Goal: Information Seeking & Learning: Understand process/instructions

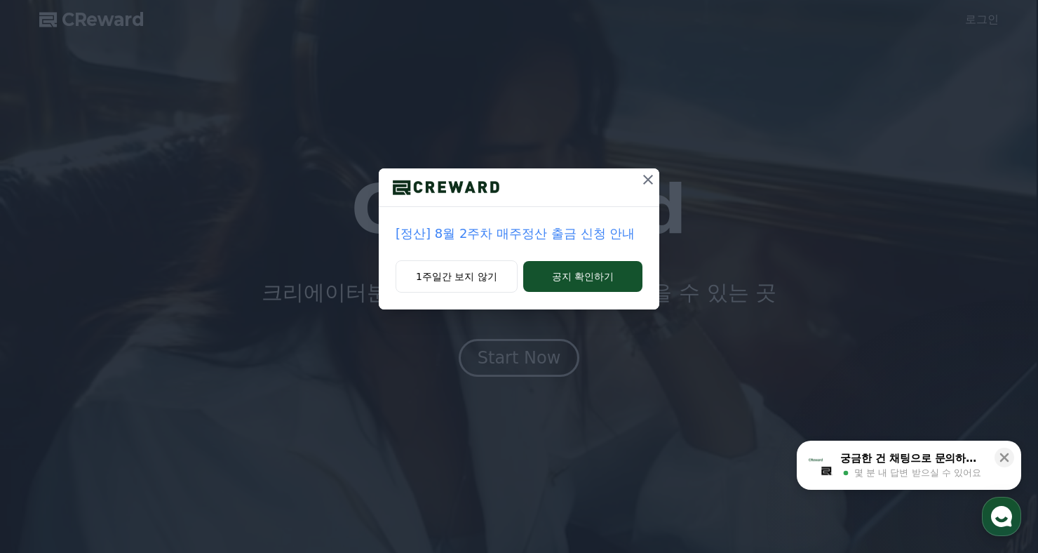
click at [641, 178] on icon at bounding box center [648, 179] width 17 height 17
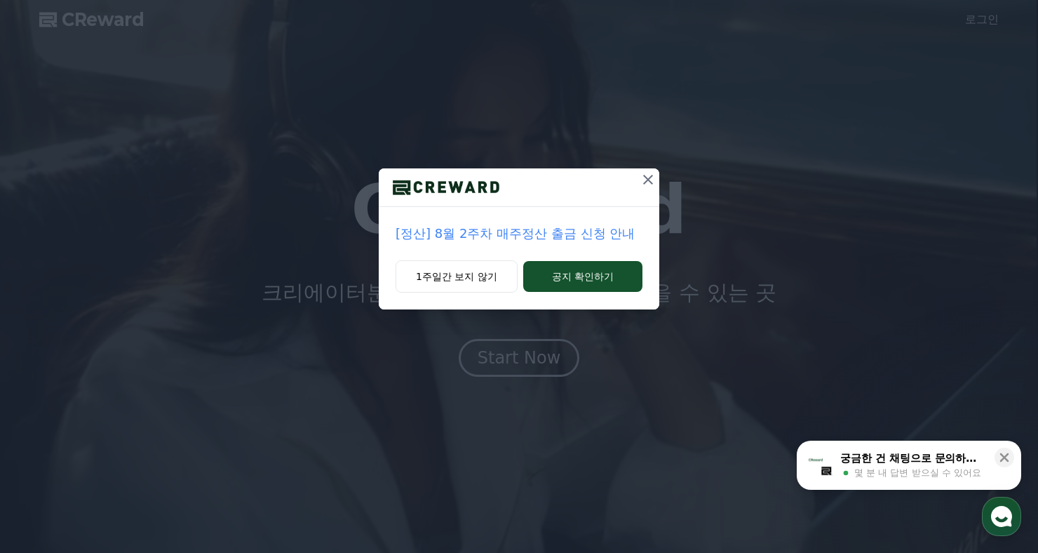
click at [641, 185] on icon at bounding box center [648, 179] width 17 height 17
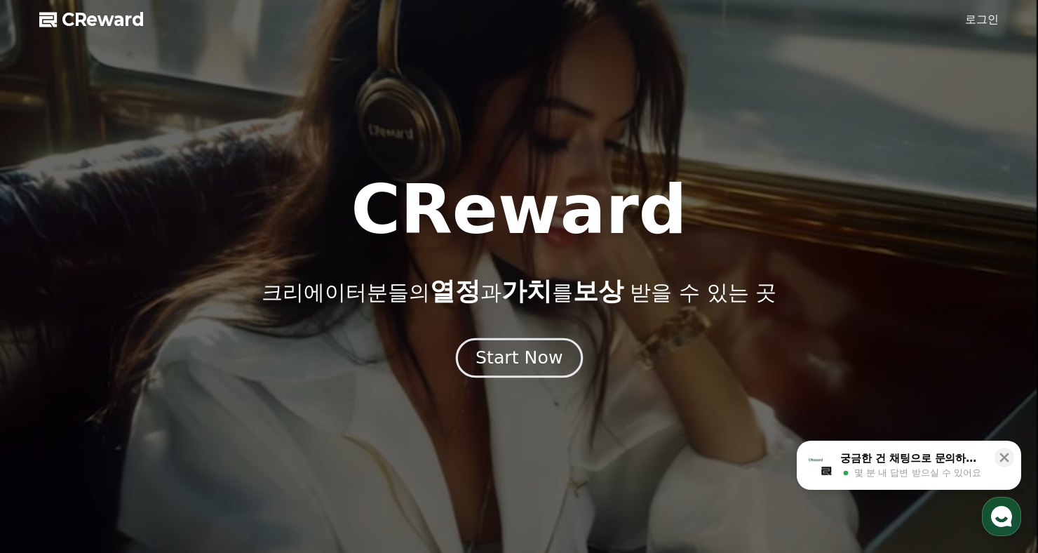
click at [521, 354] on div "Start Now" at bounding box center [519, 358] width 87 height 24
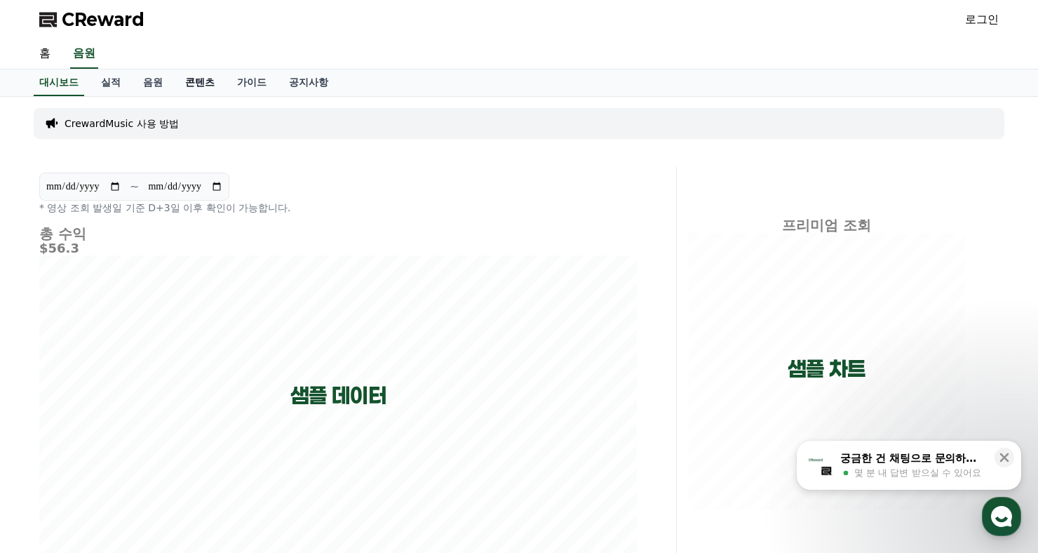
click at [182, 84] on link "콘텐츠" at bounding box center [200, 82] width 52 height 27
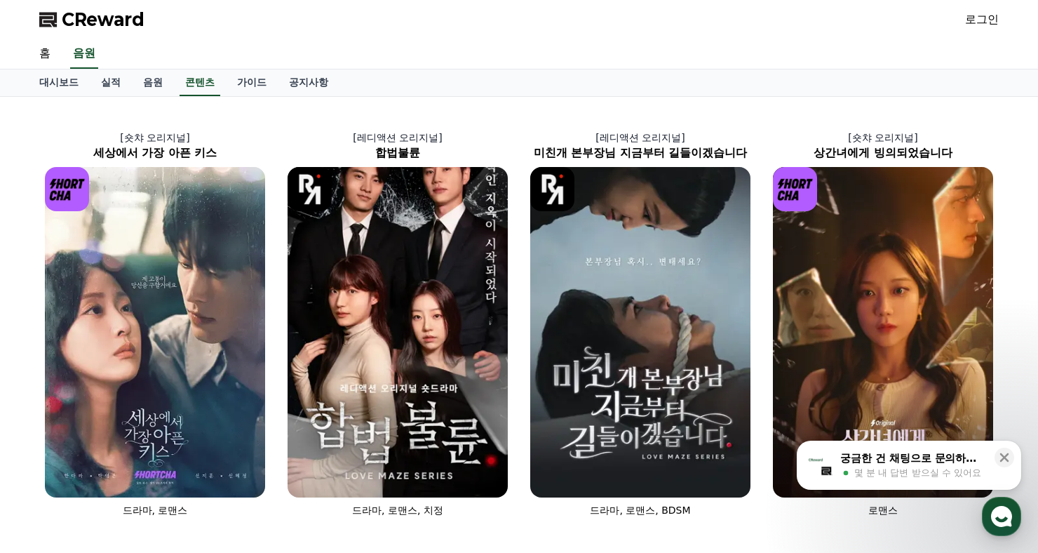
click at [185, 104] on div "[숏챠 오리지널] 세상에서 가장 아픈 키스 드라마, 로맨스 [레디액션 오리지널] 합법불륜 드라마, 로맨스, 치정 [레디액션 오리지널] 미친개 …" at bounding box center [519, 536] width 971 height 869
click at [237, 81] on link "가이드" at bounding box center [252, 82] width 52 height 27
